Goal: Information Seeking & Learning: Learn about a topic

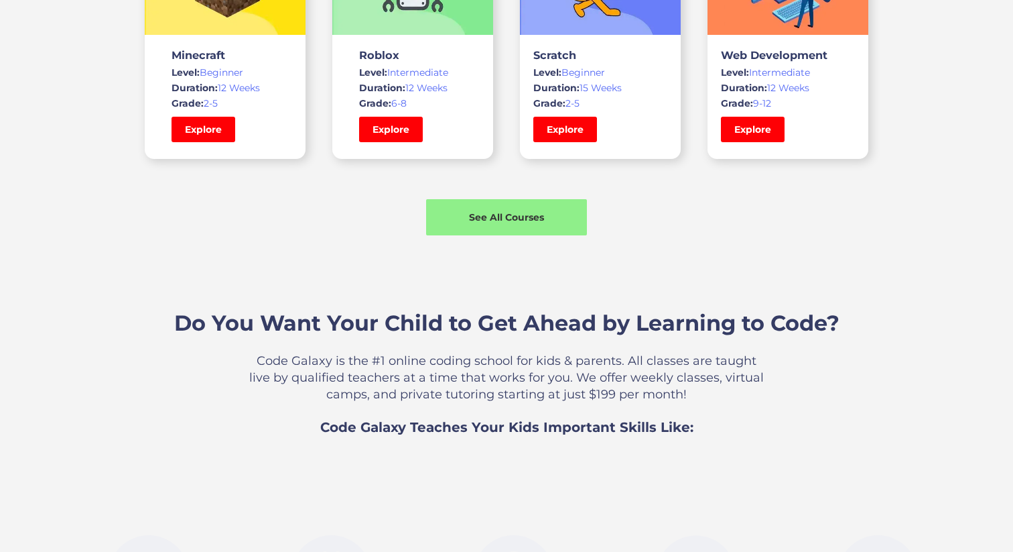
scroll to position [1137, 0]
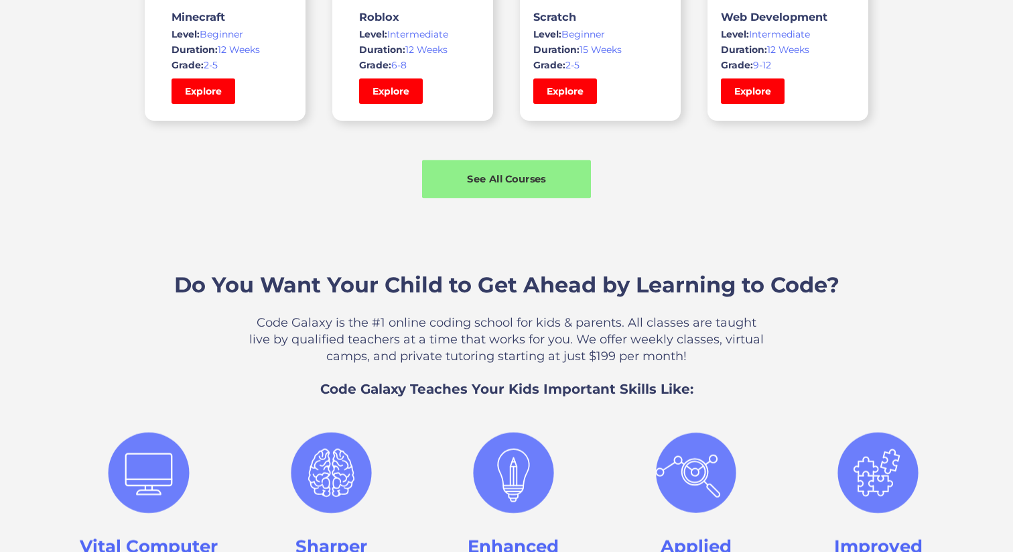
click at [448, 186] on div "See All Courses" at bounding box center [506, 179] width 169 height 38
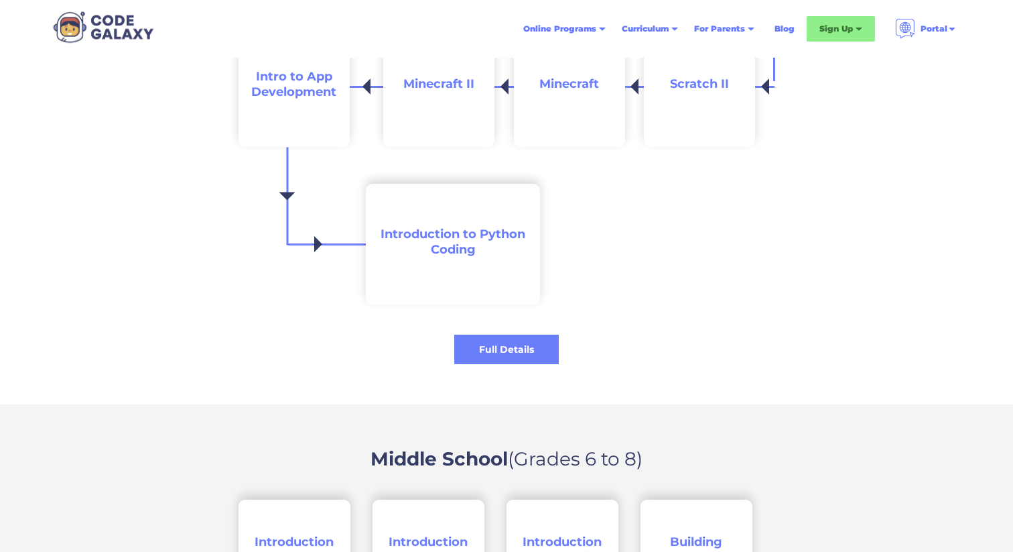
scroll to position [1620, 0]
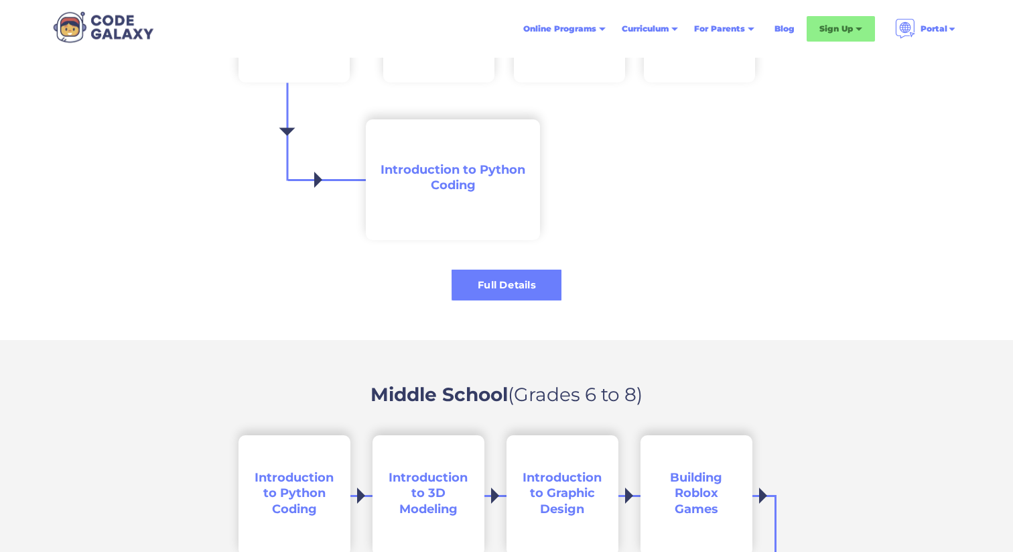
click at [501, 289] on div "Full Details" at bounding box center [507, 285] width 110 height 14
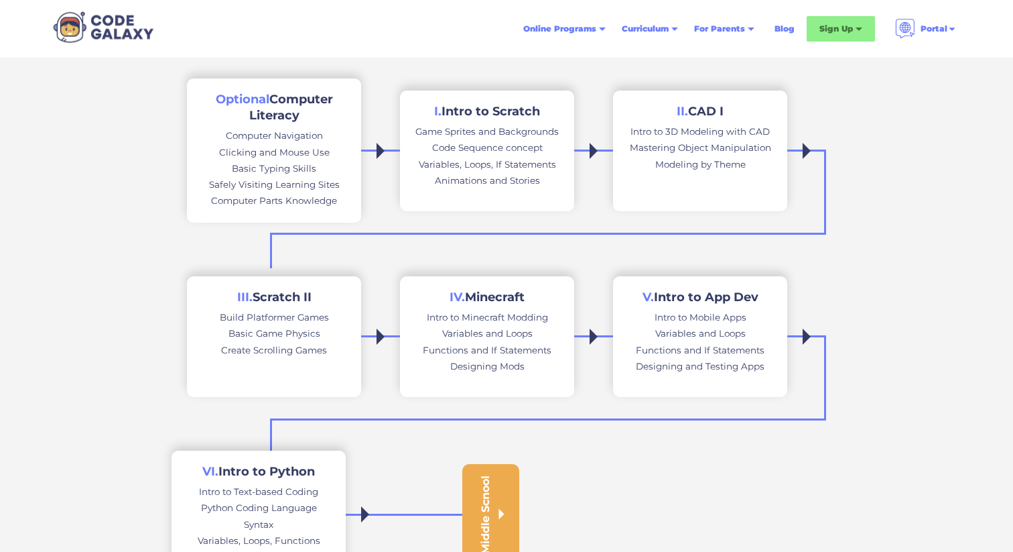
scroll to position [365, 0]
